Goal: Information Seeking & Learning: Learn about a topic

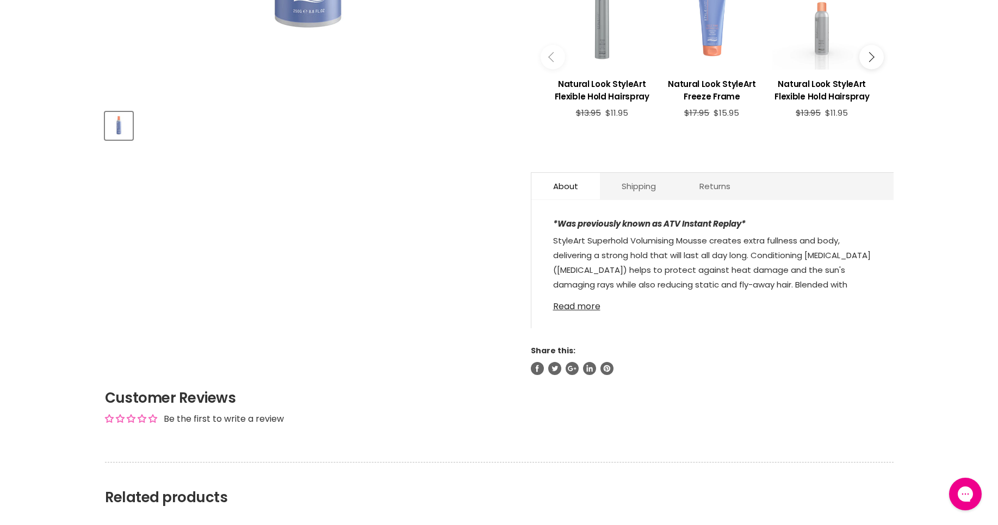
scroll to position [457, 0]
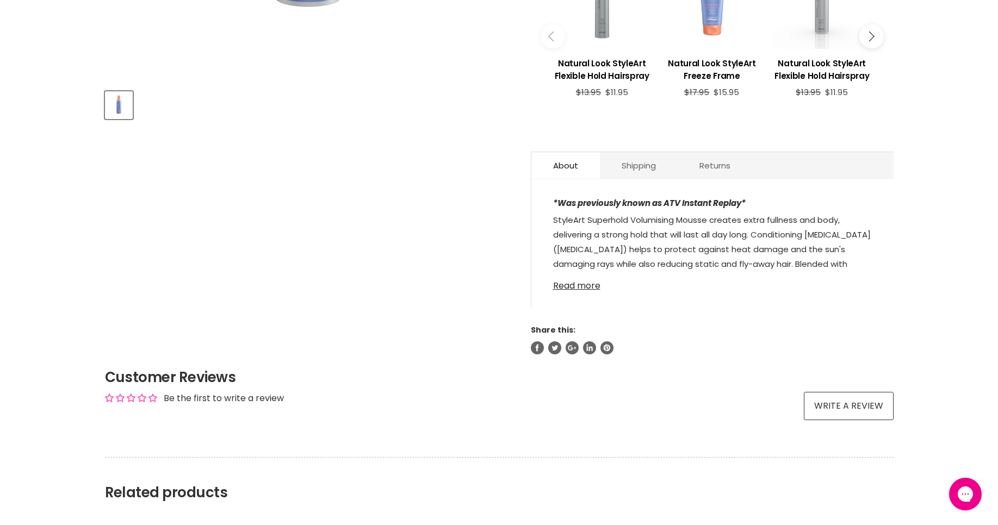
click at [579, 283] on link "Read more" at bounding box center [712, 283] width 319 height 16
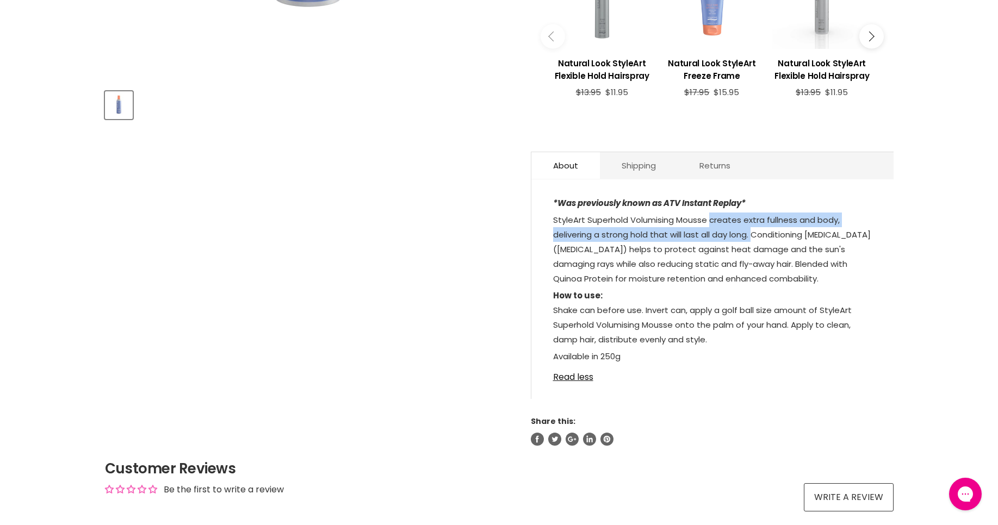
drag, startPoint x: 711, startPoint y: 223, endPoint x: 753, endPoint y: 231, distance: 42.0
click at [753, 231] on span "StyleArt Superhold Volumising Mousse creates extra fullness and body, deliverin…" at bounding box center [712, 249] width 318 height 70
copy span "creates extra fullness and body, delivering a strong hold that will last all da…"
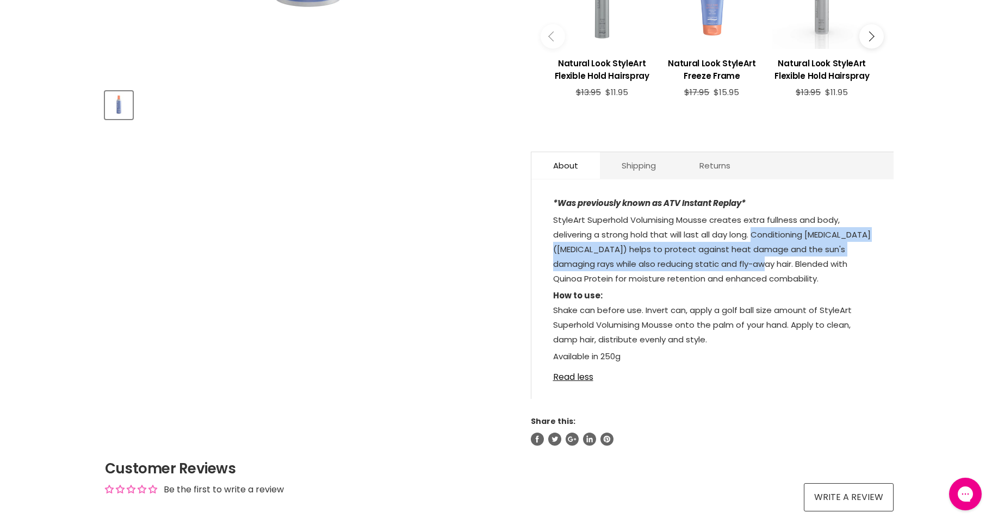
drag, startPoint x: 754, startPoint y: 234, endPoint x: 754, endPoint y: 265, distance: 31.0
click at [754, 265] on span "StyleArt Superhold Volumising Mousse creates extra fullness and body, deliverin…" at bounding box center [712, 249] width 318 height 70
copy span "Conditioning [MEDICAL_DATA] ([MEDICAL_DATA]) helps to protect against heat dama…"
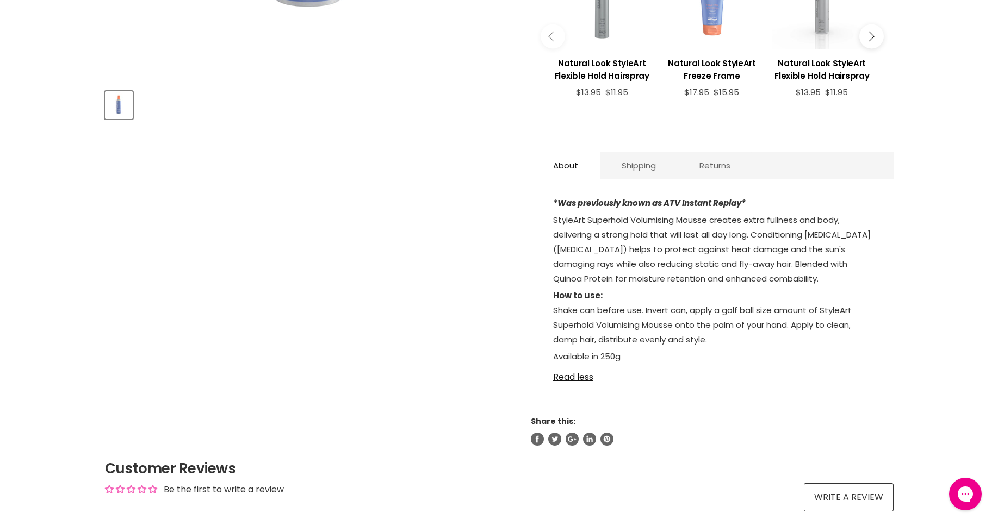
click at [762, 266] on span "StyleArt Superhold Volumising Mousse creates extra fullness and body, deliverin…" at bounding box center [712, 249] width 318 height 70
drag, startPoint x: 758, startPoint y: 266, endPoint x: 766, endPoint y: 272, distance: 10.4
click at [766, 272] on p "StyleArt Superhold Volumising Mousse creates extra fullness and body, deliverin…" at bounding box center [712, 251] width 319 height 76
click at [763, 269] on span "StyleArt Superhold Volumising Mousse creates extra fullness and body, deliverin…" at bounding box center [712, 249] width 318 height 70
drag, startPoint x: 757, startPoint y: 264, endPoint x: 755, endPoint y: 280, distance: 15.9
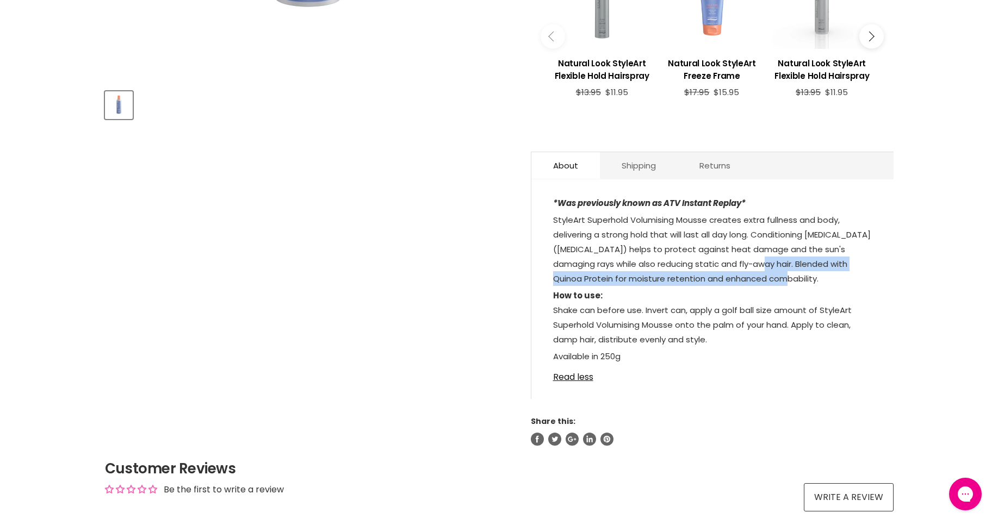
click at [755, 280] on span "StyleArt Superhold Volumising Mousse creates extra fullness and body, deliverin…" at bounding box center [712, 249] width 318 height 70
copy span "Blended with Quinoa Protein for moisture retention and enhanced combability."
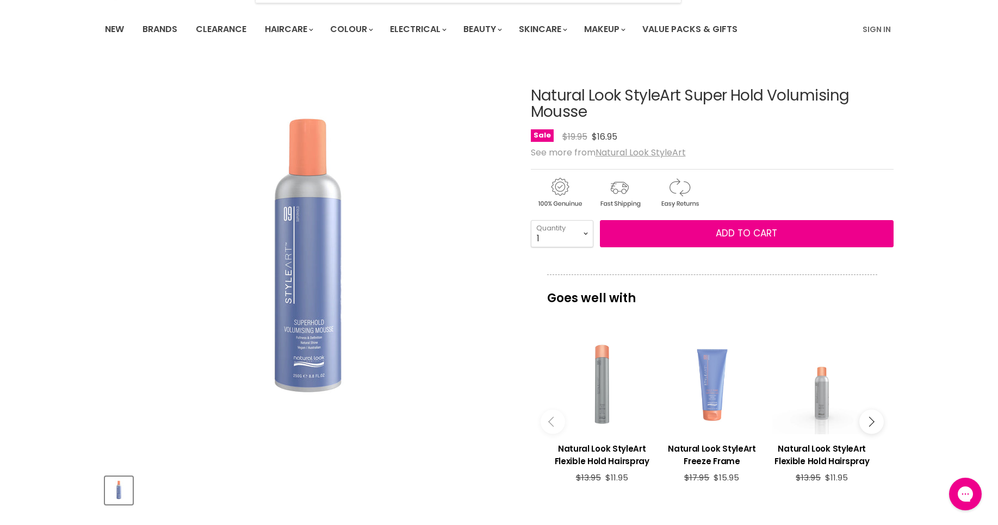
scroll to position [0, 0]
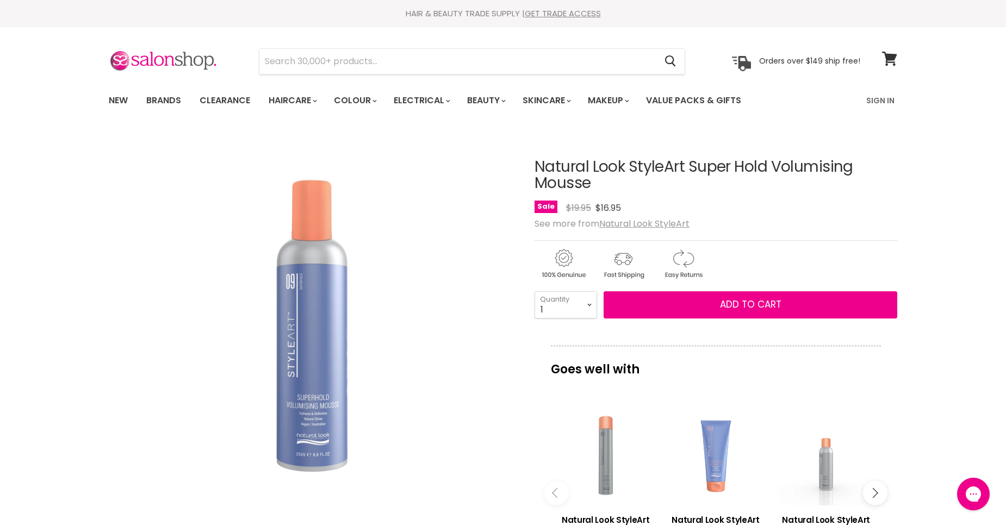
drag, startPoint x: 587, startPoint y: 186, endPoint x: 511, endPoint y: 169, distance: 78.0
click at [511, 169] on article "Click or scroll to zoom Tap or pinch to zoom Natural Look StyleArt Super Hold V…" at bounding box center [503, 518] width 788 height 772
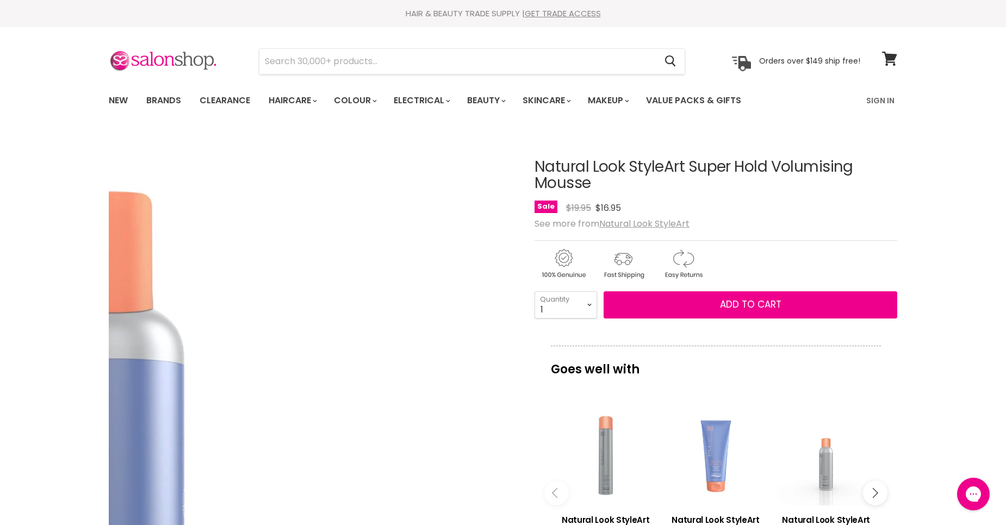
copy article "Natural Look StyleArt Super Hold Volumising Mousse"
